Goal: Transaction & Acquisition: Purchase product/service

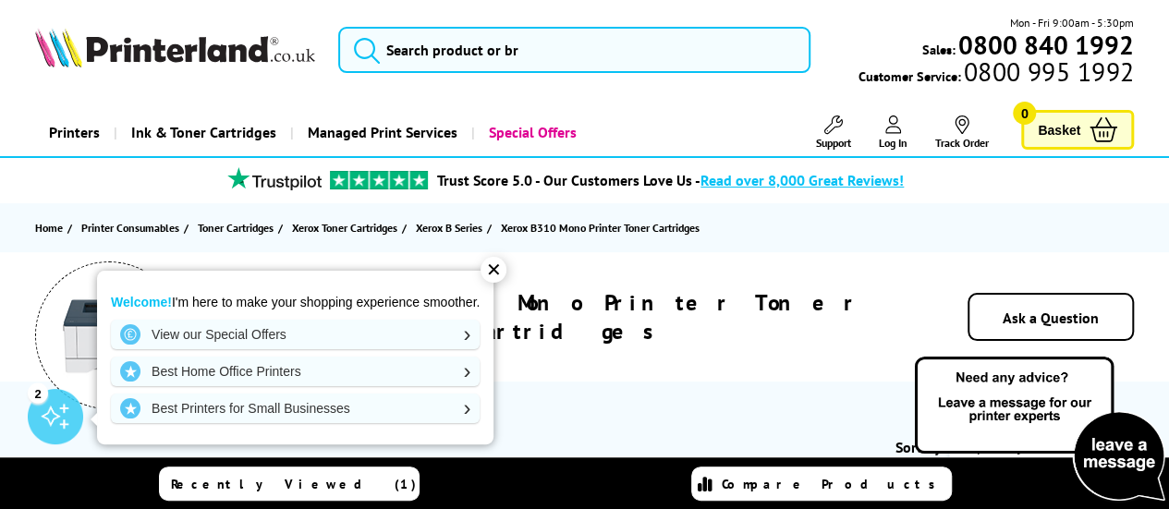
click at [492, 274] on div "✕" at bounding box center [494, 270] width 26 height 26
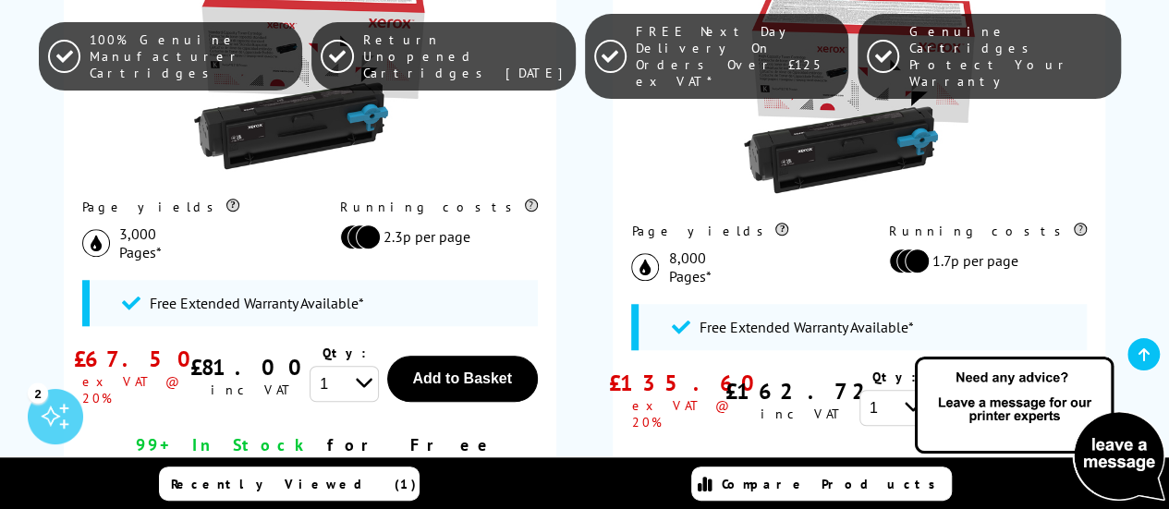
scroll to position [741, 0]
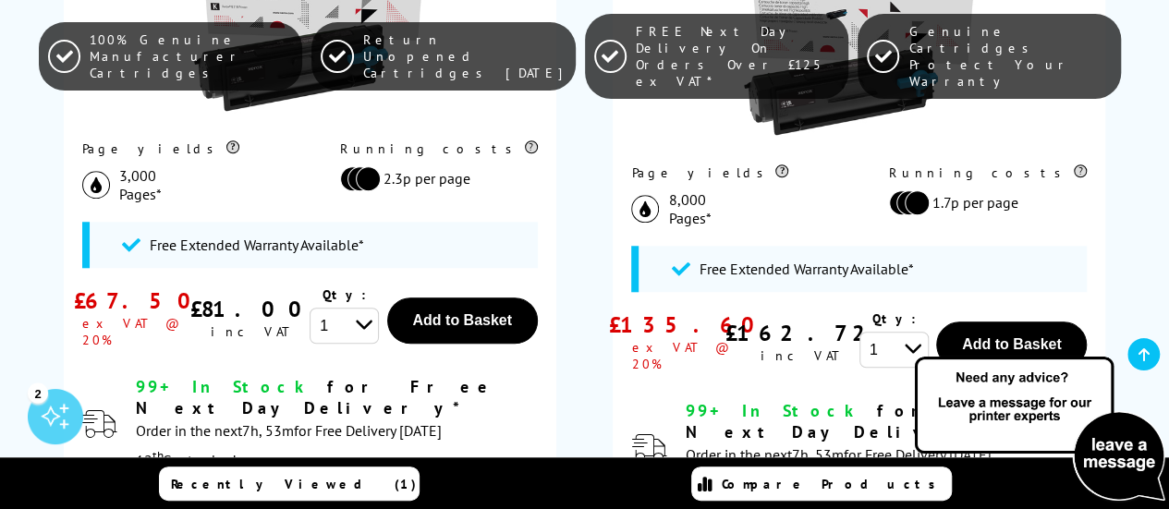
click at [344, 322] on select "1 2 3 4 5 6 7 8 9 10" at bounding box center [344, 326] width 69 height 36
select select "2"
click at [310, 309] on select "1 2 3 4 5 6 7 8 9 10" at bounding box center [344, 326] width 69 height 36
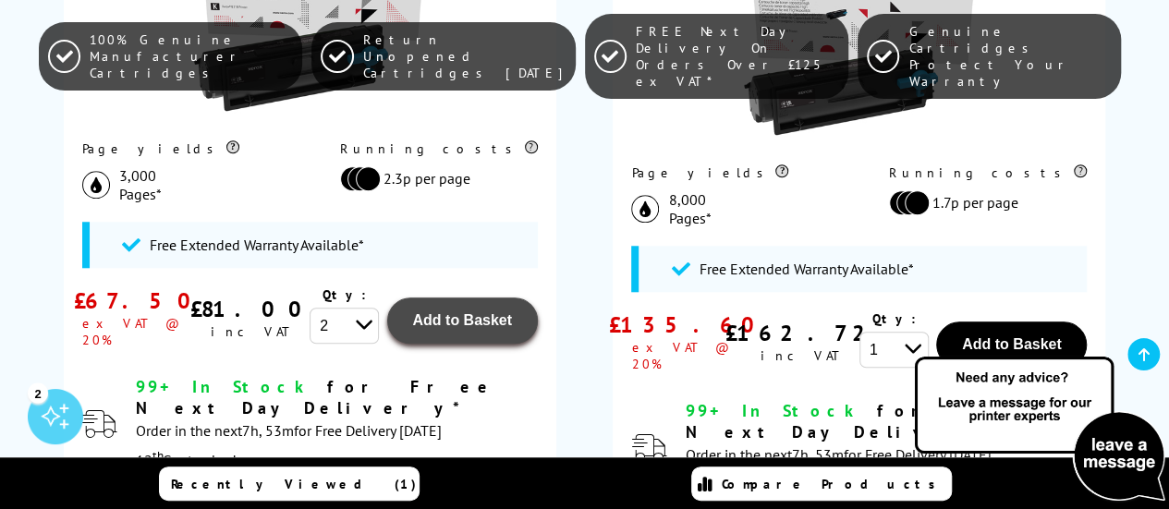
click at [475, 319] on span "Add to Basket" at bounding box center [462, 320] width 100 height 16
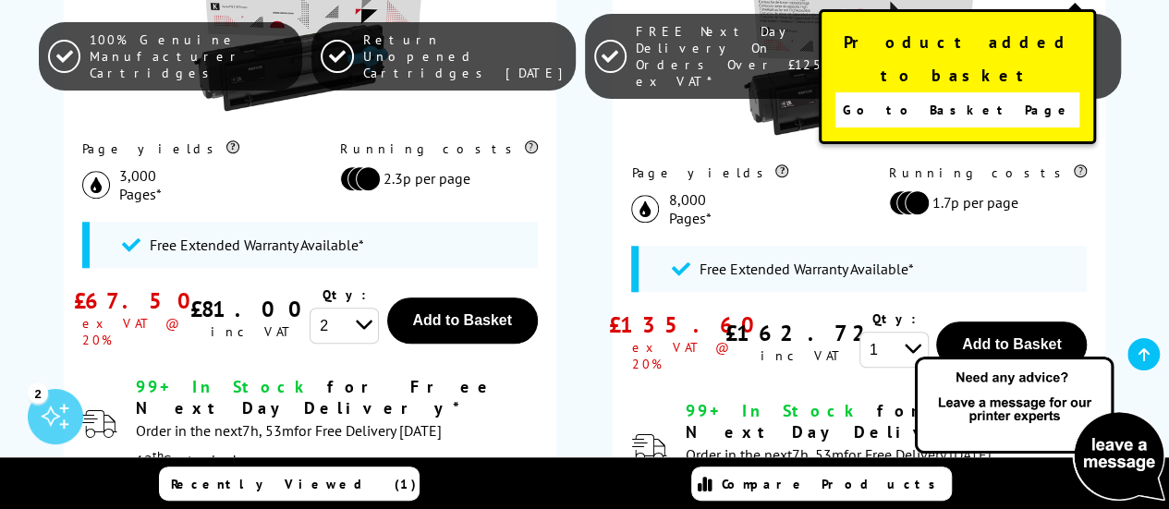
click at [969, 97] on span "Go to Basket Page" at bounding box center [958, 110] width 230 height 26
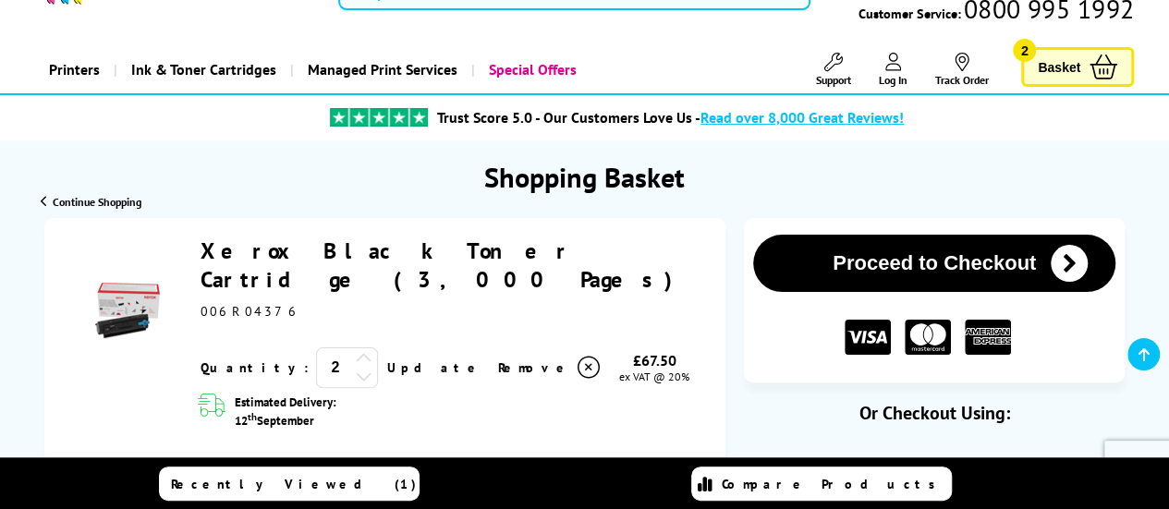
scroll to position [185, 0]
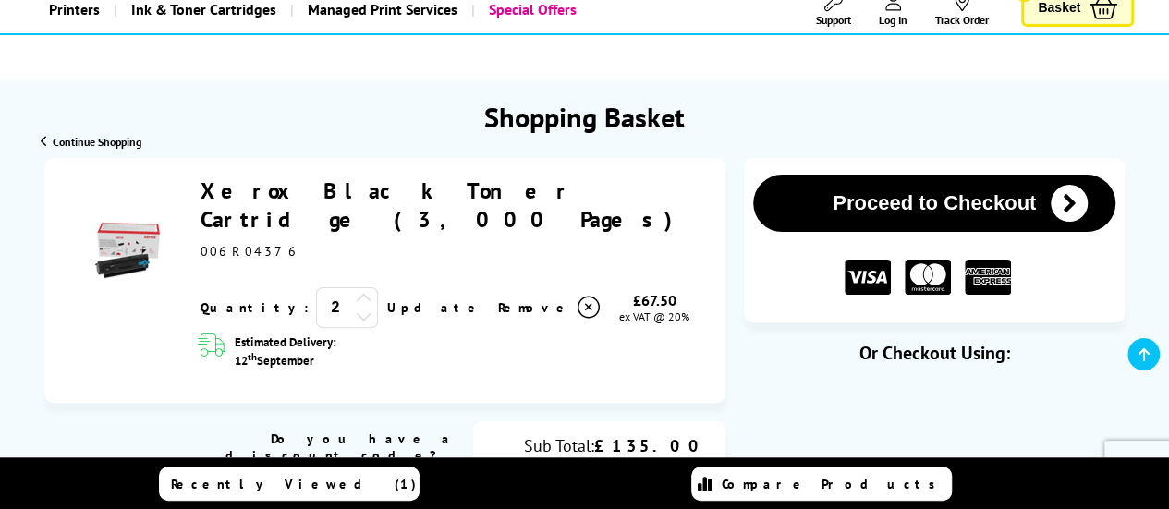
scroll to position [92, 0]
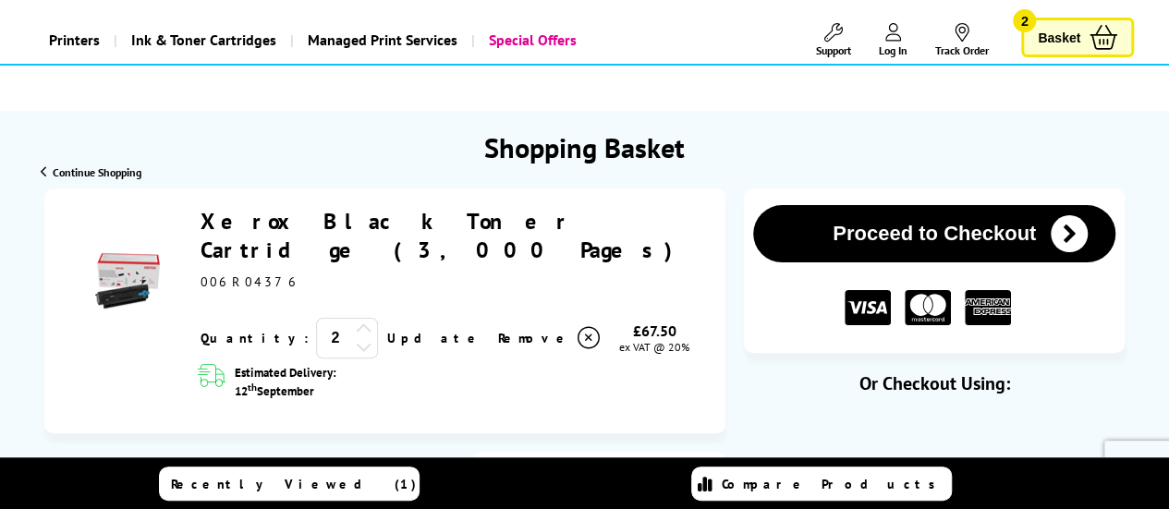
click at [950, 228] on button "Proceed to Checkout" at bounding box center [934, 233] width 362 height 57
